Goal: Communication & Community: Ask a question

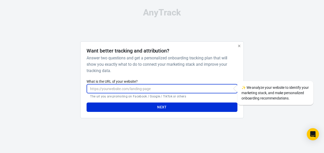
click at [142, 90] on input "What is the URL of your website?" at bounding box center [162, 88] width 151 height 9
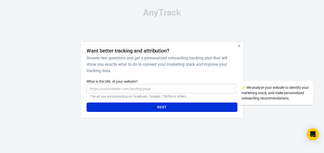
click at [196, 69] on h6 "Answer two questions and get a personalized onboarding tracking plan that will …" at bounding box center [161, 64] width 148 height 19
click at [282, 55] on div at bounding box center [268, 81] width 41 height 81
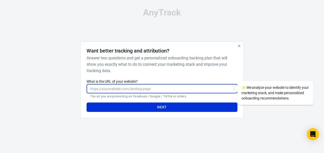
click at [150, 86] on input "What is the URL of your website?" at bounding box center [162, 88] width 151 height 9
paste input "[URL][DOMAIN_NAME]"
type input "[URL][DOMAIN_NAME]"
click at [138, 106] on button "Next" at bounding box center [162, 106] width 151 height 9
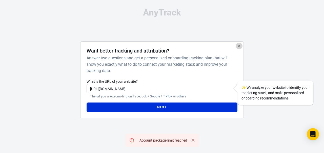
click at [239, 47] on icon "button" at bounding box center [239, 46] width 4 height 4
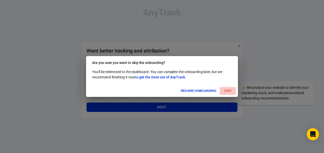
click at [224, 89] on button "Skip" at bounding box center [228, 91] width 16 height 8
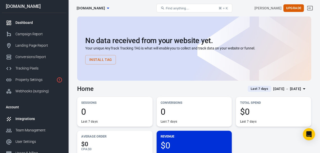
click at [30, 118] on div "Integrations" at bounding box center [38, 118] width 47 height 5
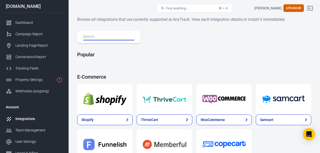
click at [106, 35] on input "text" at bounding box center [107, 37] width 49 height 7
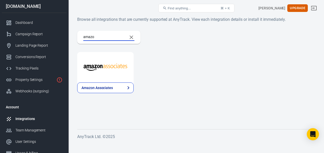
type input "amazo"
click at [101, 71] on img at bounding box center [105, 67] width 44 height 18
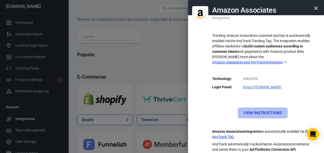
click at [254, 108] on link "View Instructions" at bounding box center [262, 112] width 49 height 11
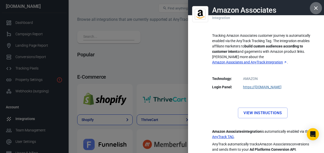
click at [315, 8] on icon "button" at bounding box center [316, 8] width 4 height 4
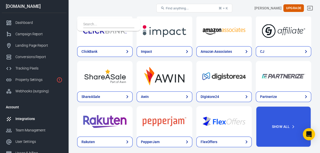
scroll to position [178, 0]
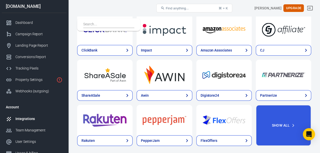
click at [232, 37] on img at bounding box center [223, 29] width 43 height 18
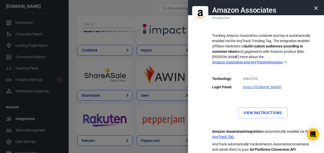
click at [320, 95] on div "Amazon Associates Integration Tracking Amazon Associates customer journey is au…" at bounding box center [256, 76] width 136 height 153
click at [263, 110] on link "View Instructions" at bounding box center [262, 112] width 49 height 11
click at [21, 64] on div at bounding box center [162, 76] width 324 height 153
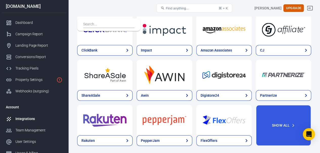
click at [21, 64] on link "Tracking Pixels" at bounding box center [34, 67] width 65 height 11
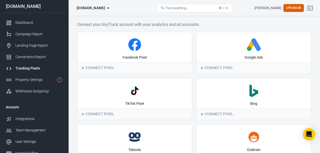
scroll to position [23, 0]
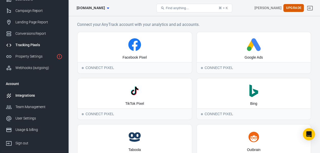
click at [29, 95] on div "Integrations" at bounding box center [38, 95] width 47 height 5
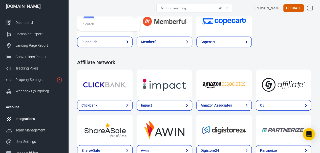
scroll to position [147, 0]
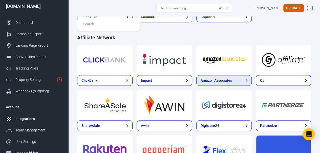
click at [245, 80] on icon at bounding box center [246, 80] width 6 height 6
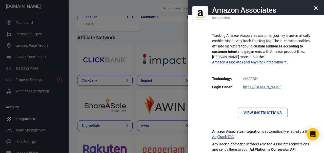
click at [47, 106] on div at bounding box center [162, 76] width 324 height 153
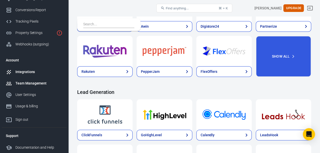
scroll to position [246, 0]
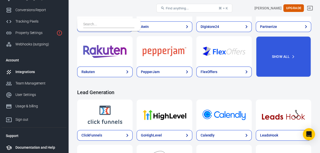
click at [30, 147] on div "Documentation and Help" at bounding box center [38, 146] width 47 height 5
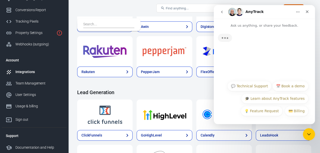
scroll to position [0, 0]
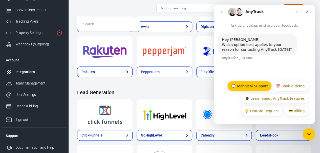
click at [258, 85] on button "💬 Technical Support" at bounding box center [249, 86] width 45 height 10
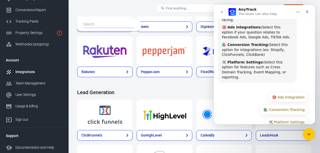
scroll to position [71, 0]
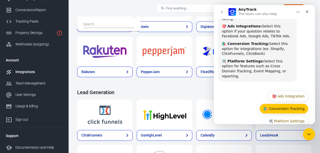
click at [278, 103] on button "🛍️ Conversion Tracking" at bounding box center [284, 108] width 49 height 10
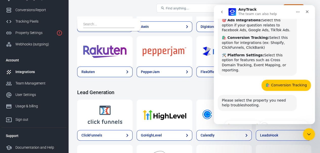
scroll to position [82, 0]
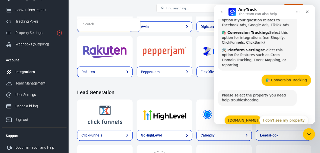
click at [240, 115] on button "[DOMAIN_NAME]" at bounding box center [242, 120] width 37 height 10
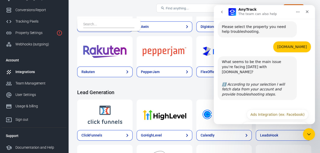
scroll to position [151, 0]
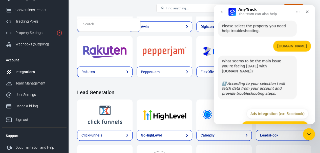
click at [253, 121] on button "Conversion Tracking (ex: Shopify)" at bounding box center [275, 126] width 67 height 10
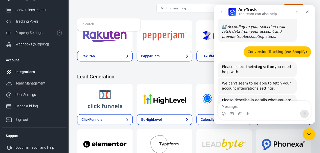
scroll to position [262, 0]
click at [246, 103] on textarea "Message…" at bounding box center [264, 105] width 93 height 9
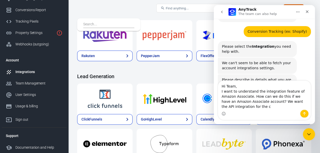
scroll to position [233, 0]
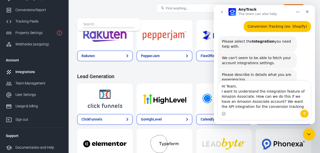
type textarea "Hi Team, I want to understand the integration feature of Amazon Associate. How …"
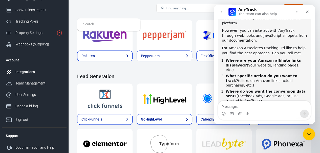
scroll to position [356, 0]
click at [245, 104] on textarea "Message…" at bounding box center [264, 105] width 93 height 9
type textarea "I"
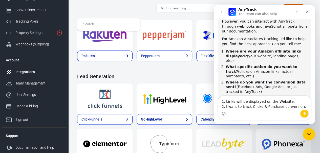
scroll to position [370, 0]
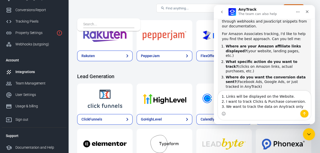
type textarea "1. Links will be displayed on the Website. 2. I want to track Clicks & Purchase…"
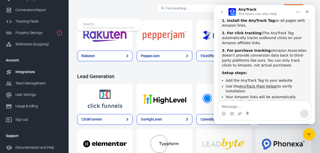
scroll to position [544, 0]
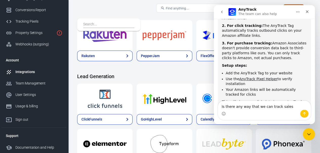
type textarea "Is there any way that we can track sales?"
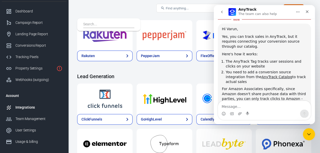
scroll to position [0, 0]
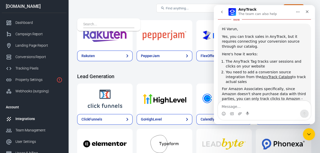
click at [297, 11] on icon "Home" at bounding box center [298, 12] width 4 height 4
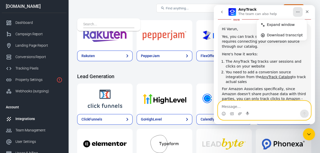
click at [227, 105] on textarea "Message…" at bounding box center [264, 105] width 93 height 9
click at [247, 104] on textarea "Message…" at bounding box center [264, 105] width 93 height 9
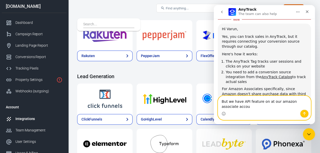
scroll to position [678, 0]
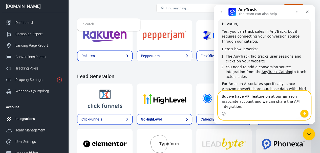
type textarea "But we have API feature on at our amazon associate account and we can share the…"
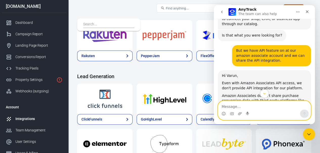
scroll to position [794, 0]
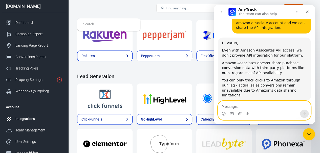
click at [251, 102] on textarea "Message…" at bounding box center [264, 105] width 93 height 9
type textarea "Can we schedule a call for further discussion?"
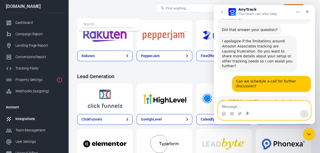
scroll to position [1, 0]
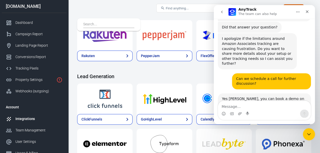
click at [252, 121] on link "Affiliate Marketing Demo" at bounding box center [244, 123] width 44 height 4
